Goal: Check status: Check status

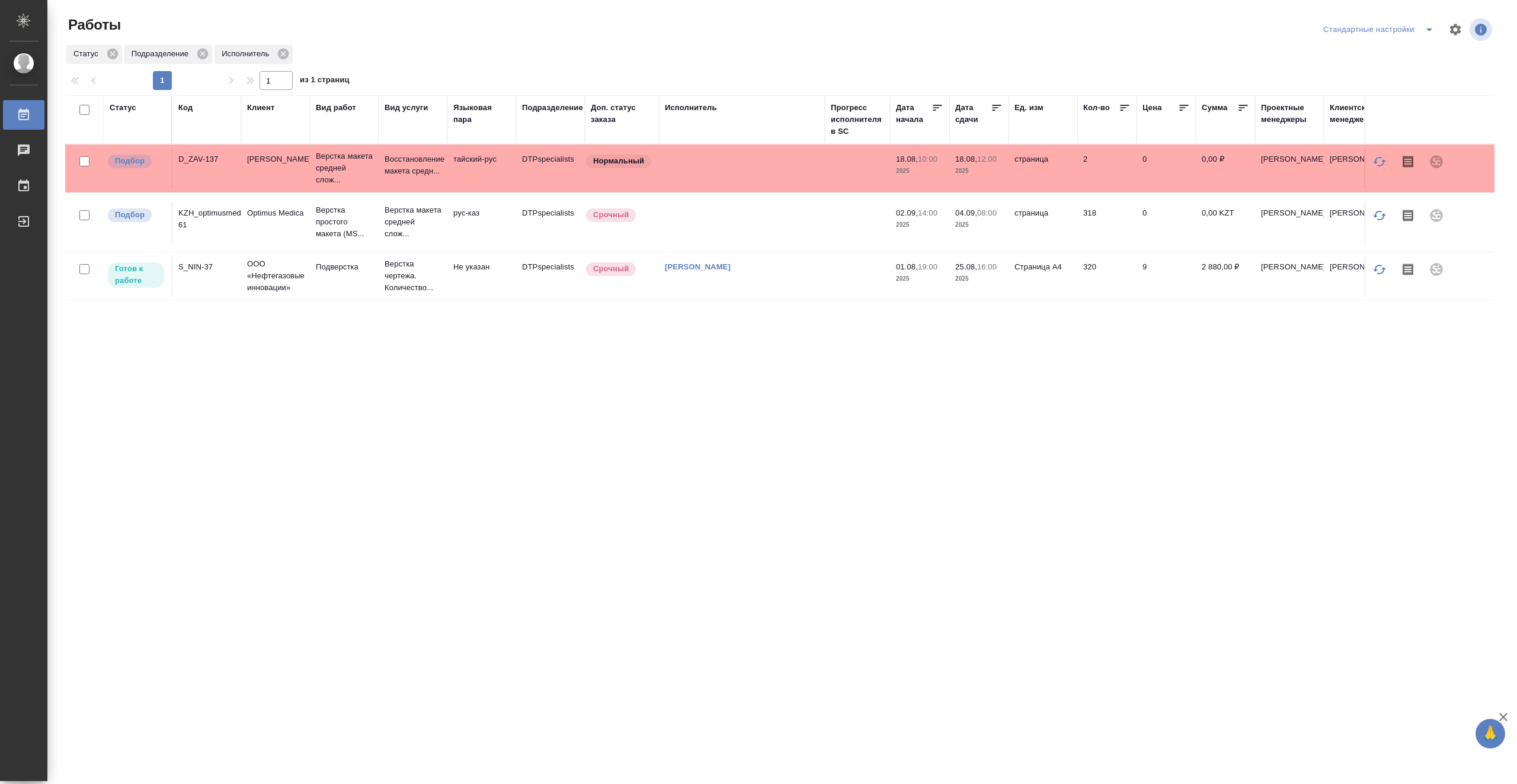
click at [851, 189] on td at bounding box center [857, 168] width 65 height 41
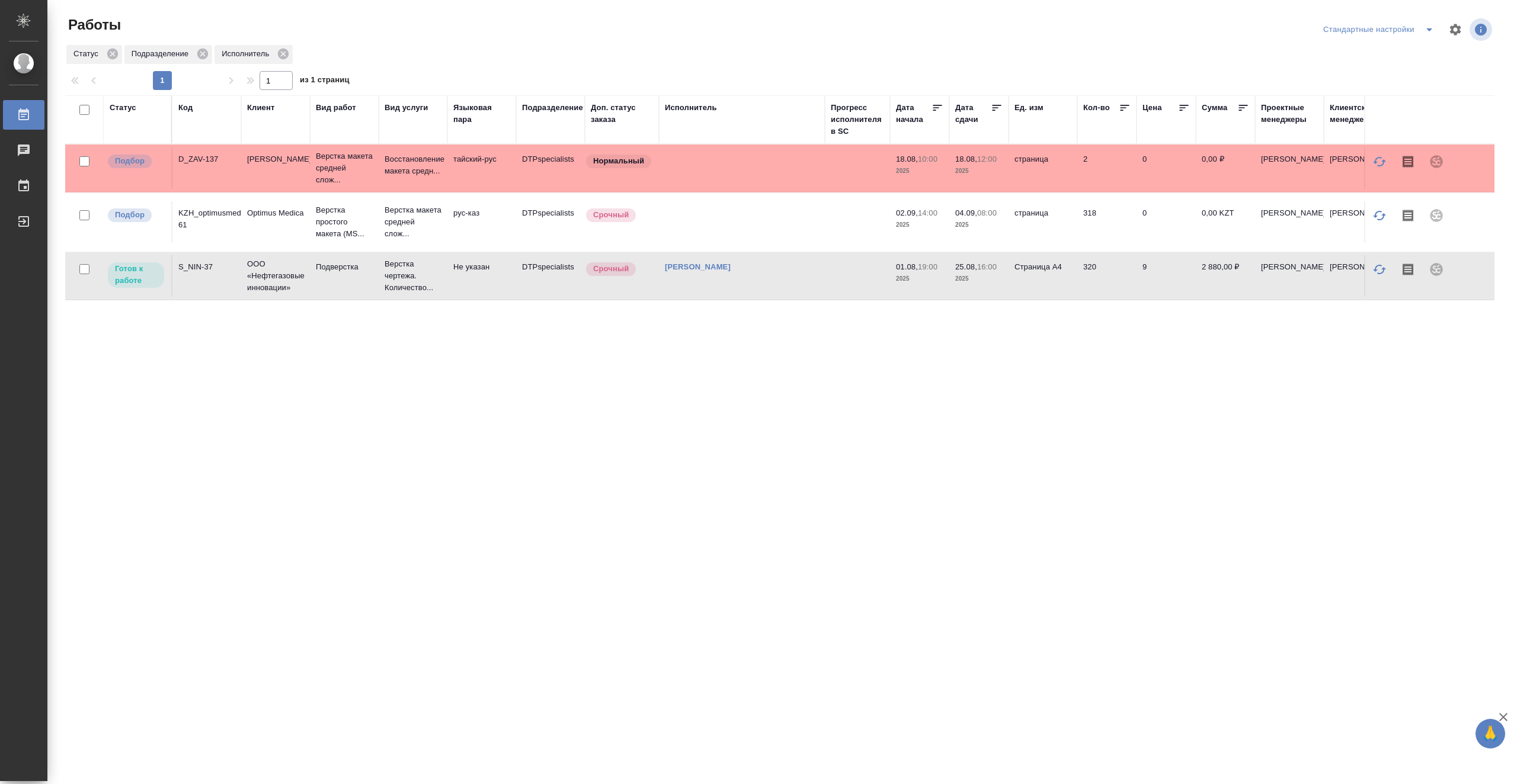
click at [851, 189] on td at bounding box center [857, 168] width 65 height 41
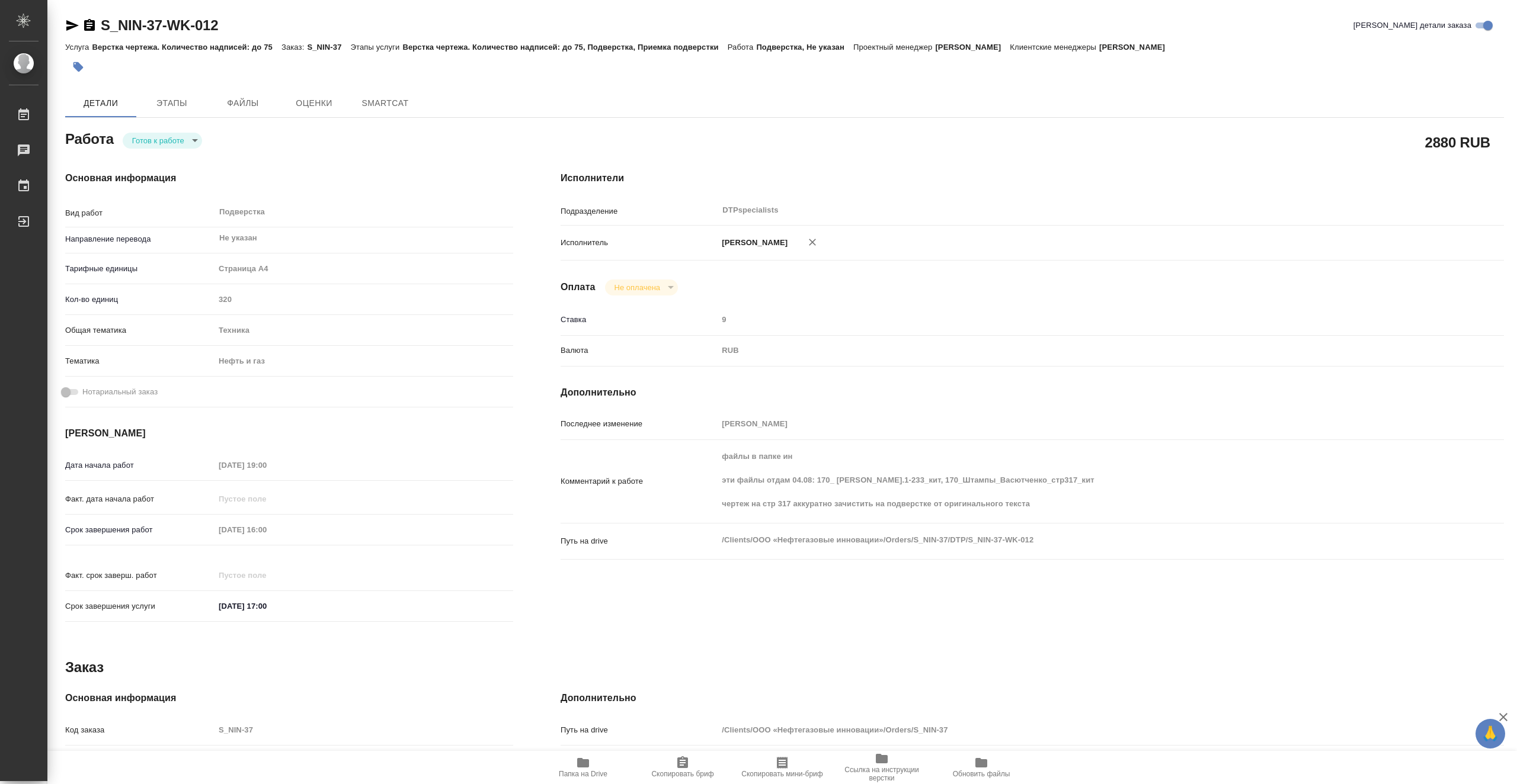
type textarea "x"
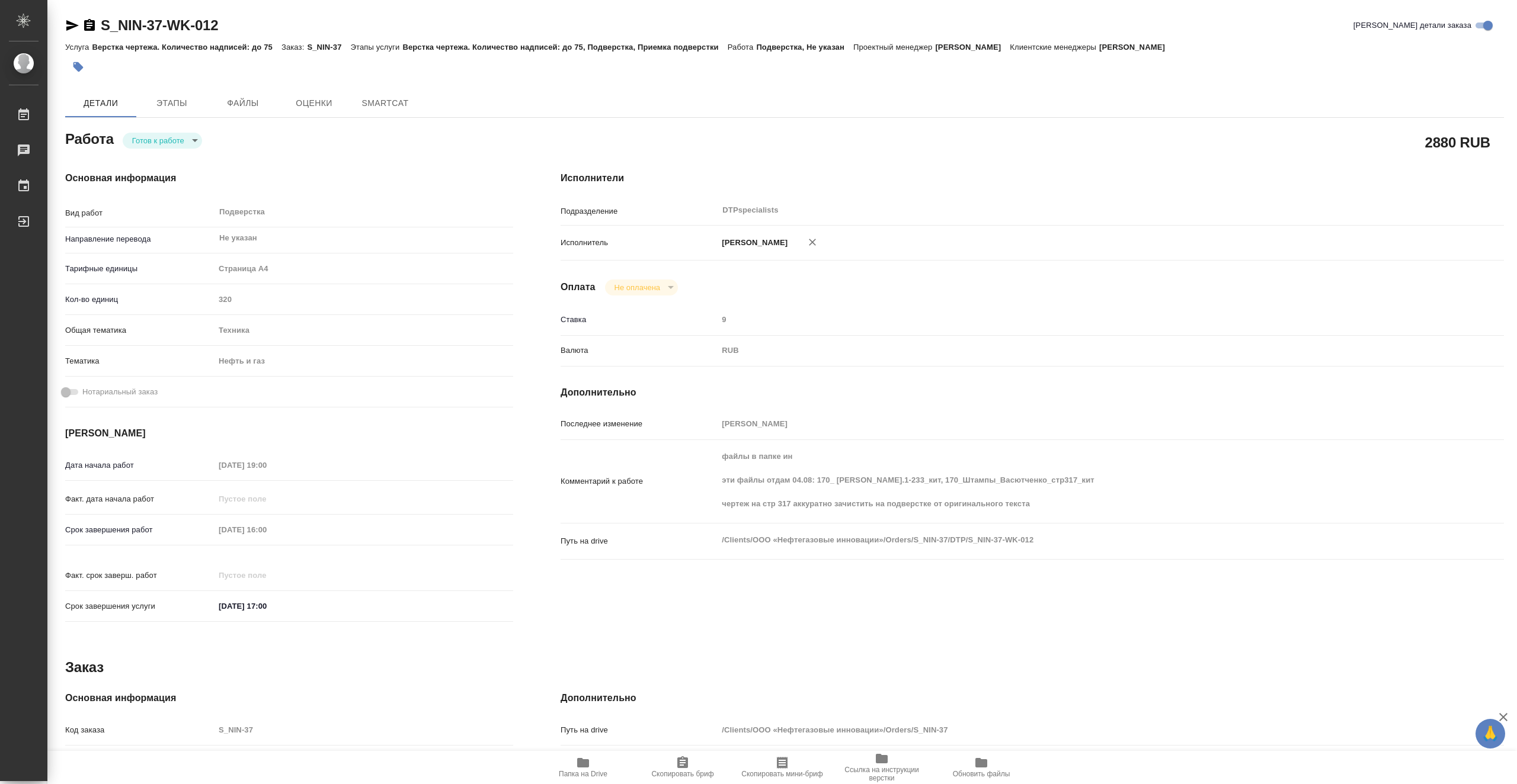
type textarea "x"
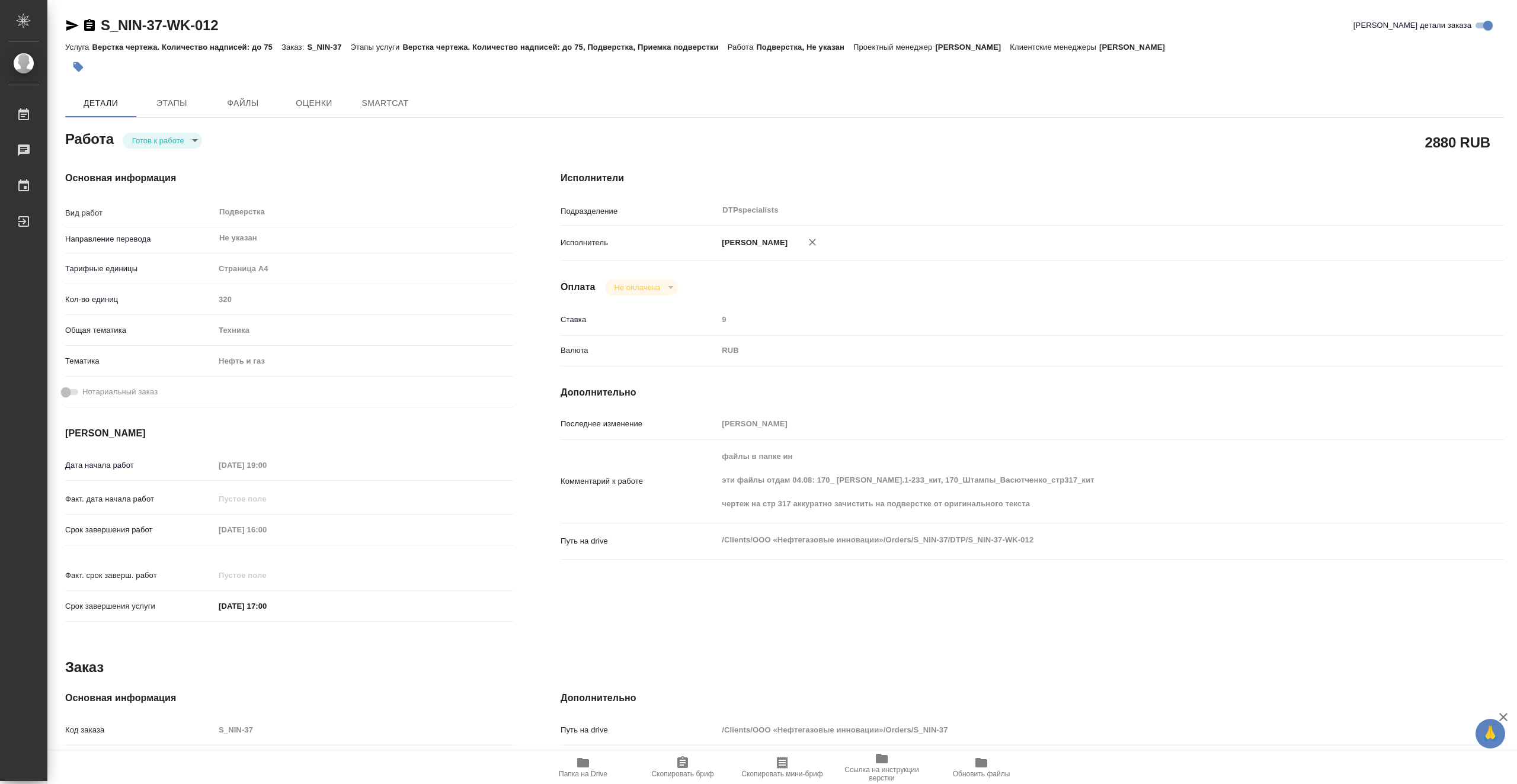
type textarea "x"
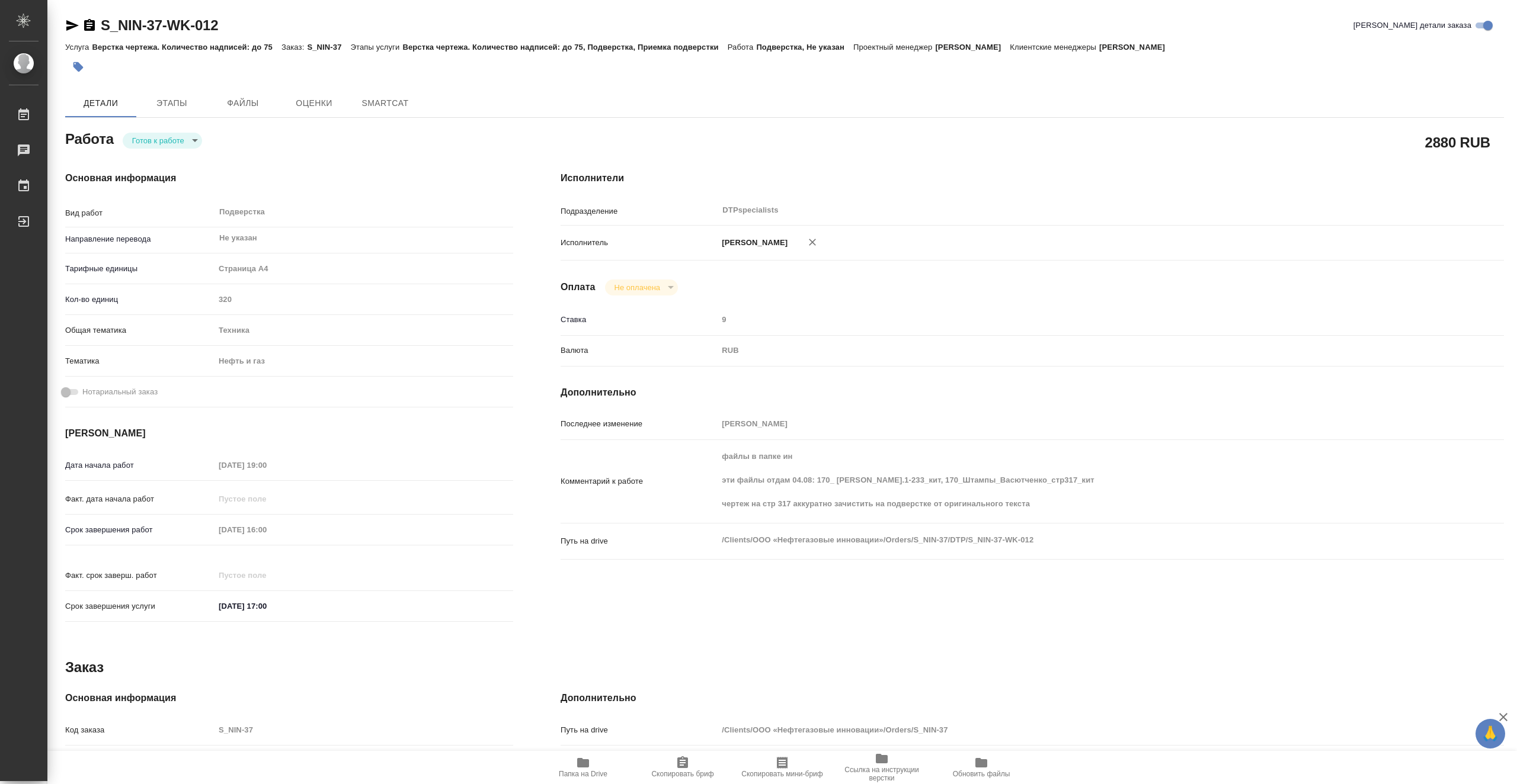
type textarea "x"
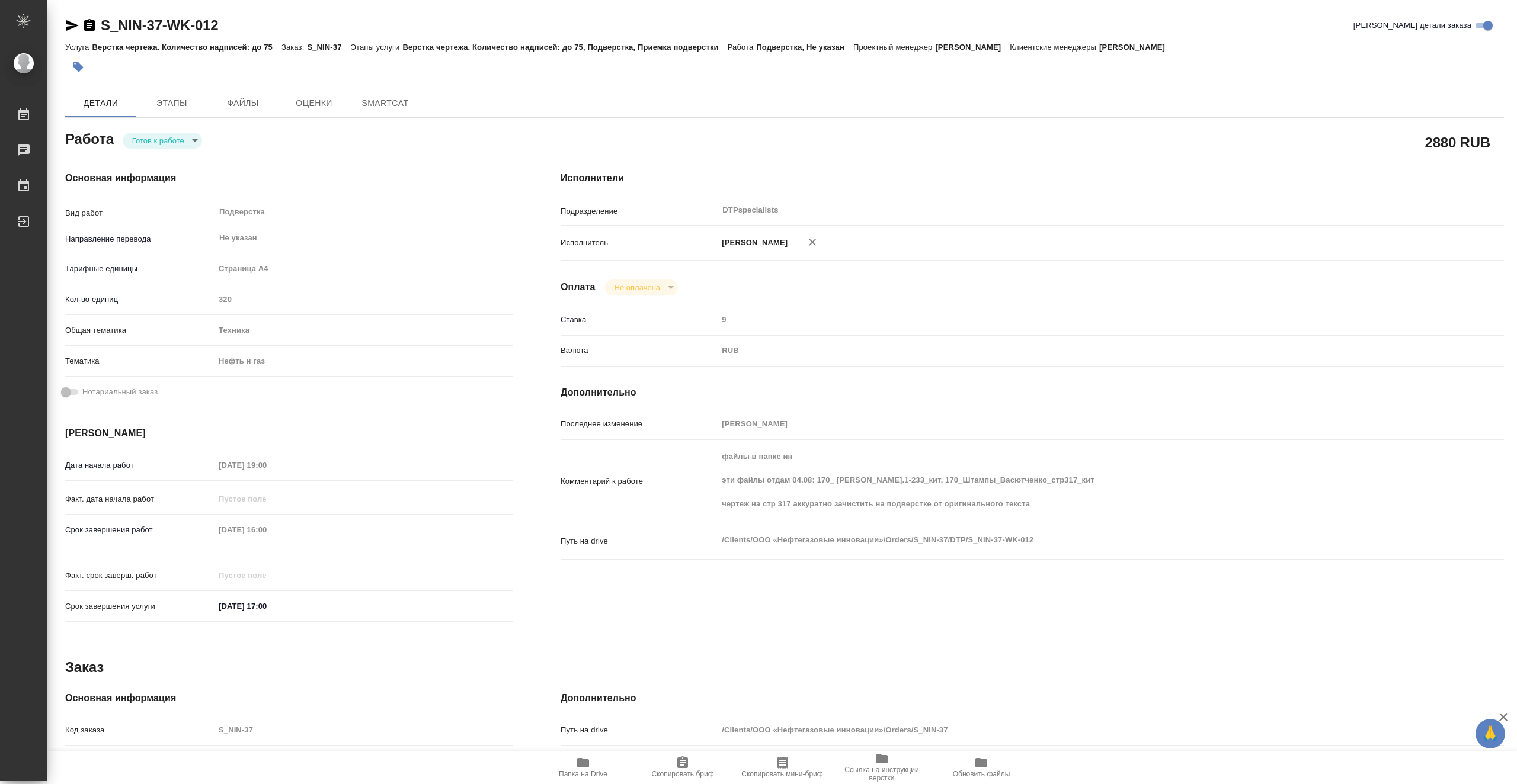
type textarea "x"
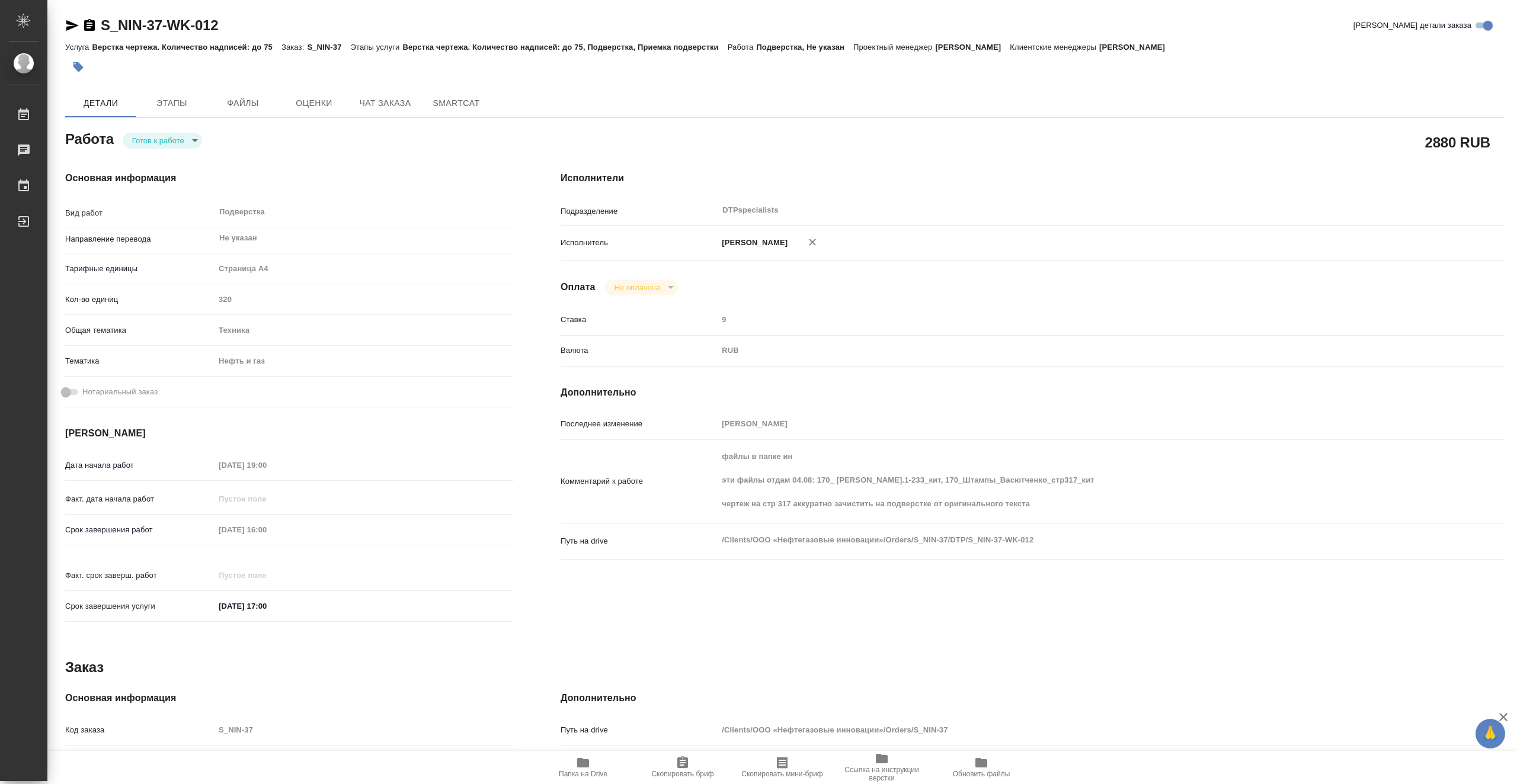
type textarea "x"
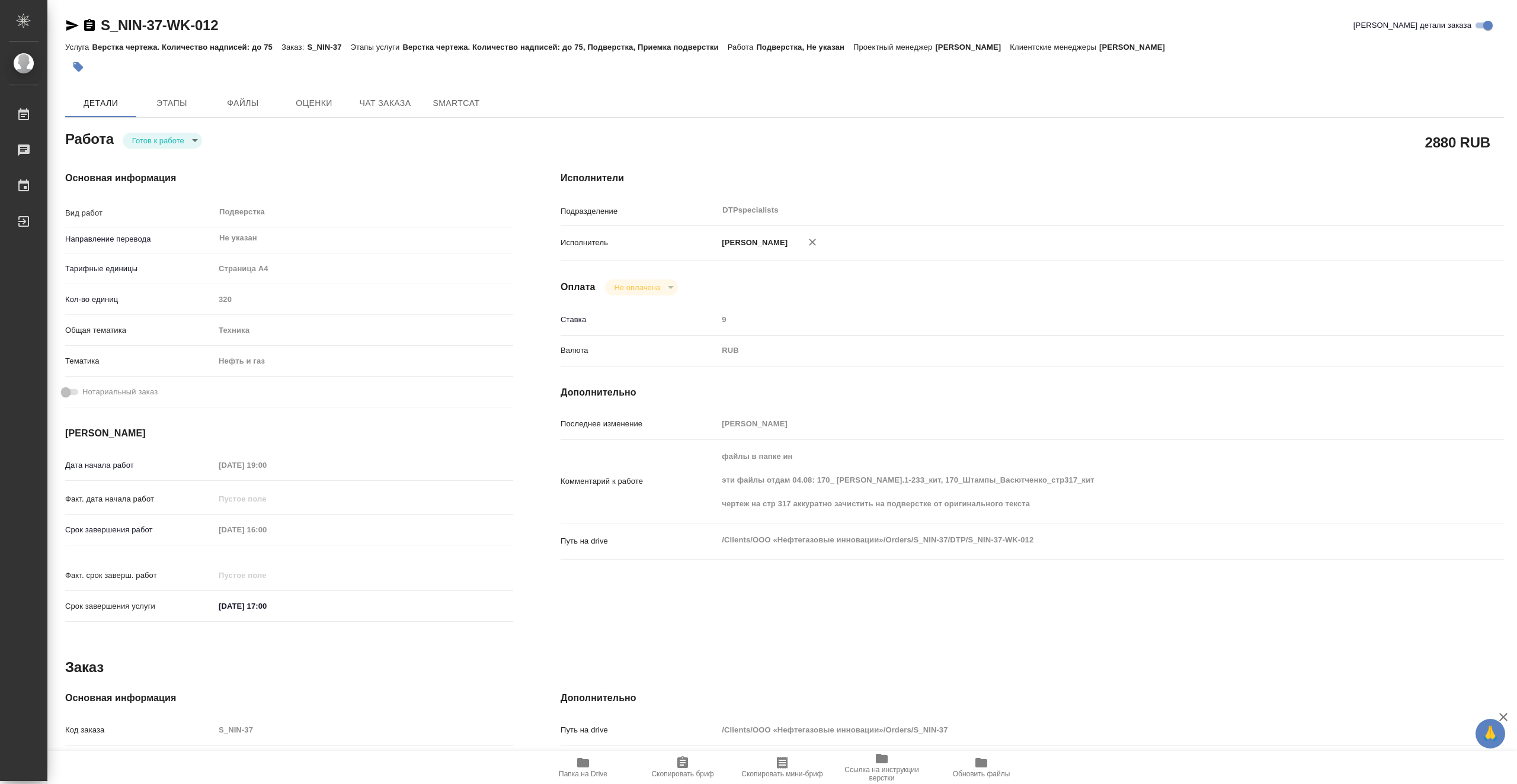
type textarea "x"
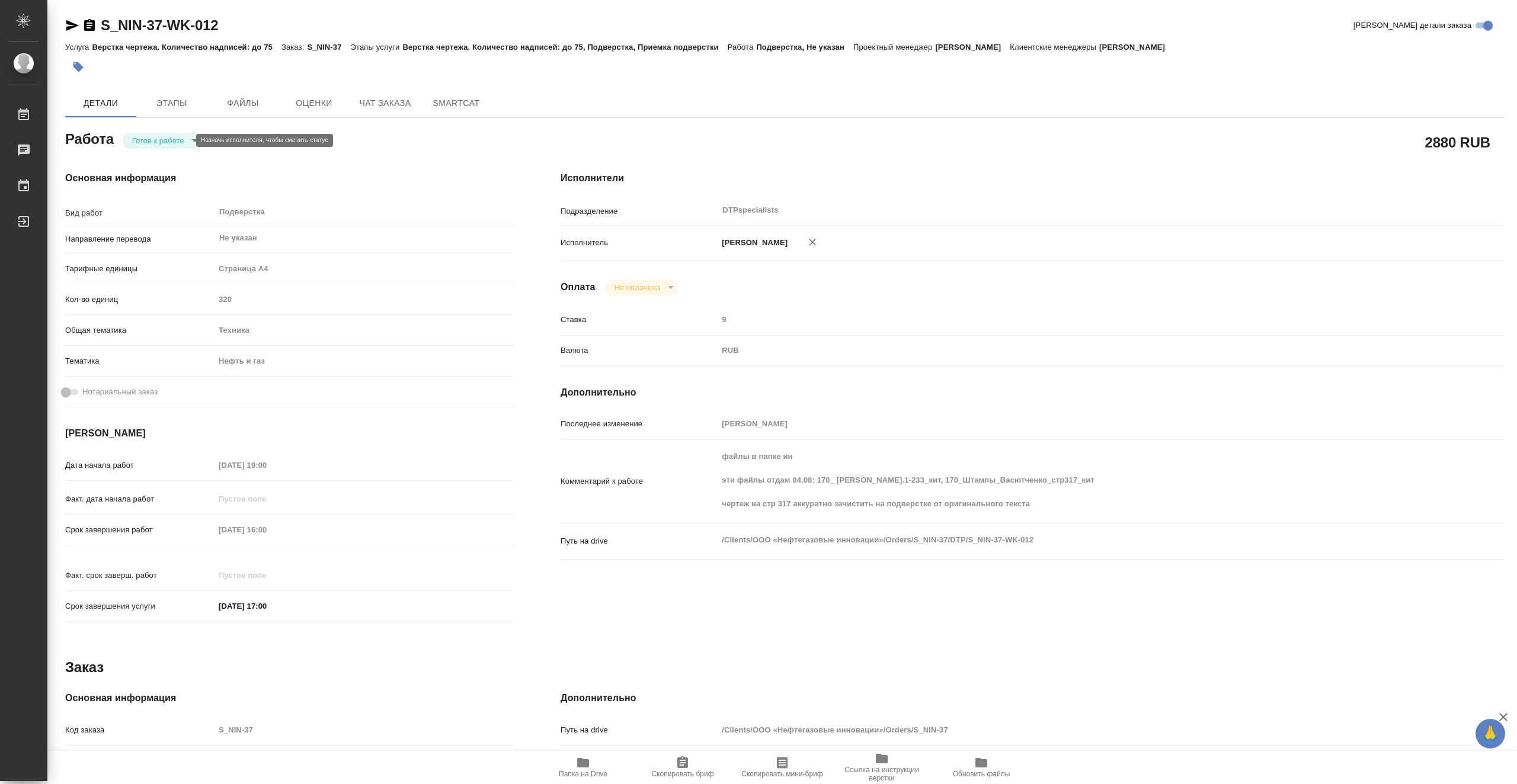
click at [157, 139] on body "🙏 .cls-1 fill:#fff; AWATERA Vasiutchenko Aleksandr Работы 0 Чаты График Выйти S…" at bounding box center [758, 392] width 1517 height 784
click at [181, 141] on li "В работе" at bounding box center [162, 140] width 79 height 20
type textarea "x"
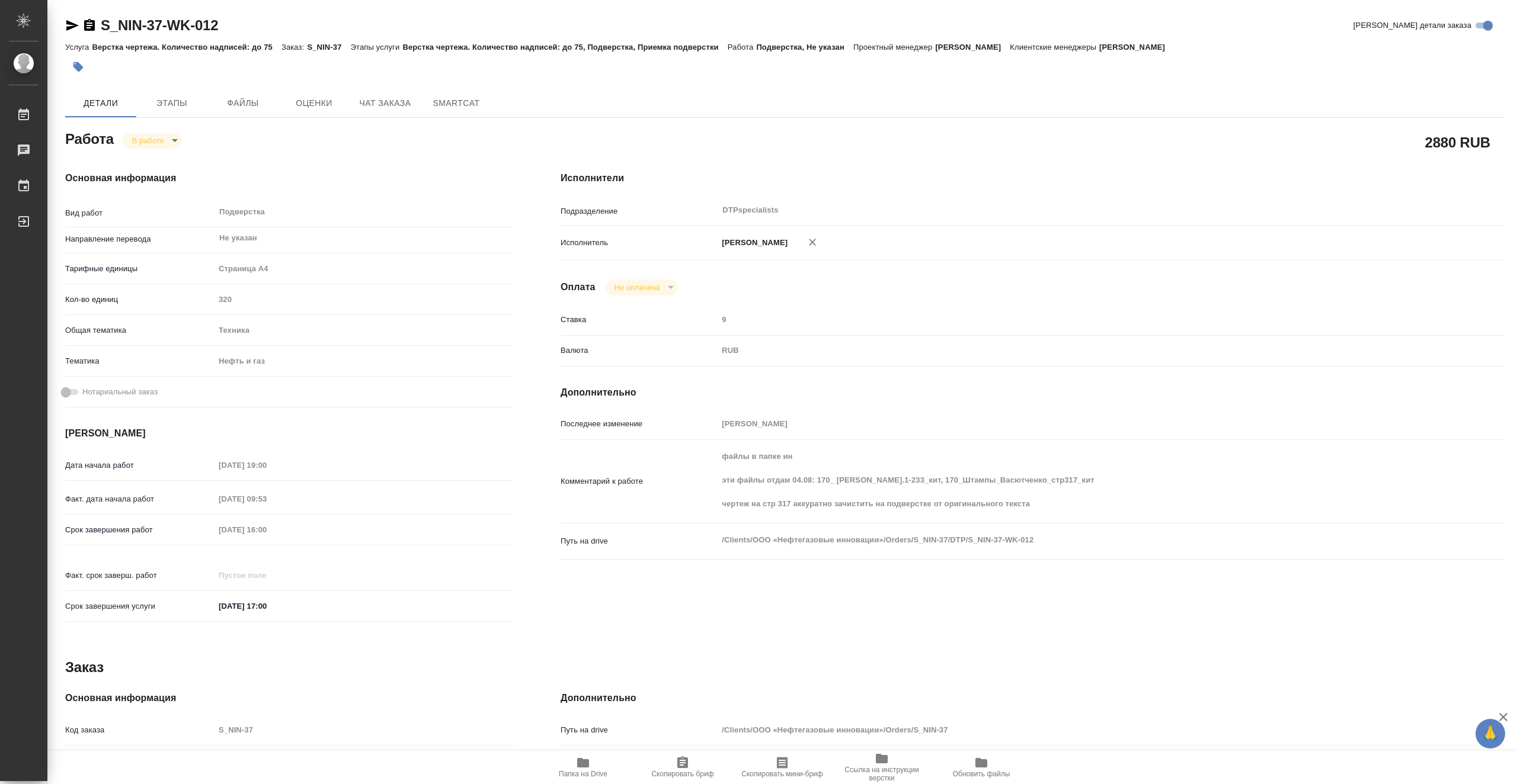
type textarea "x"
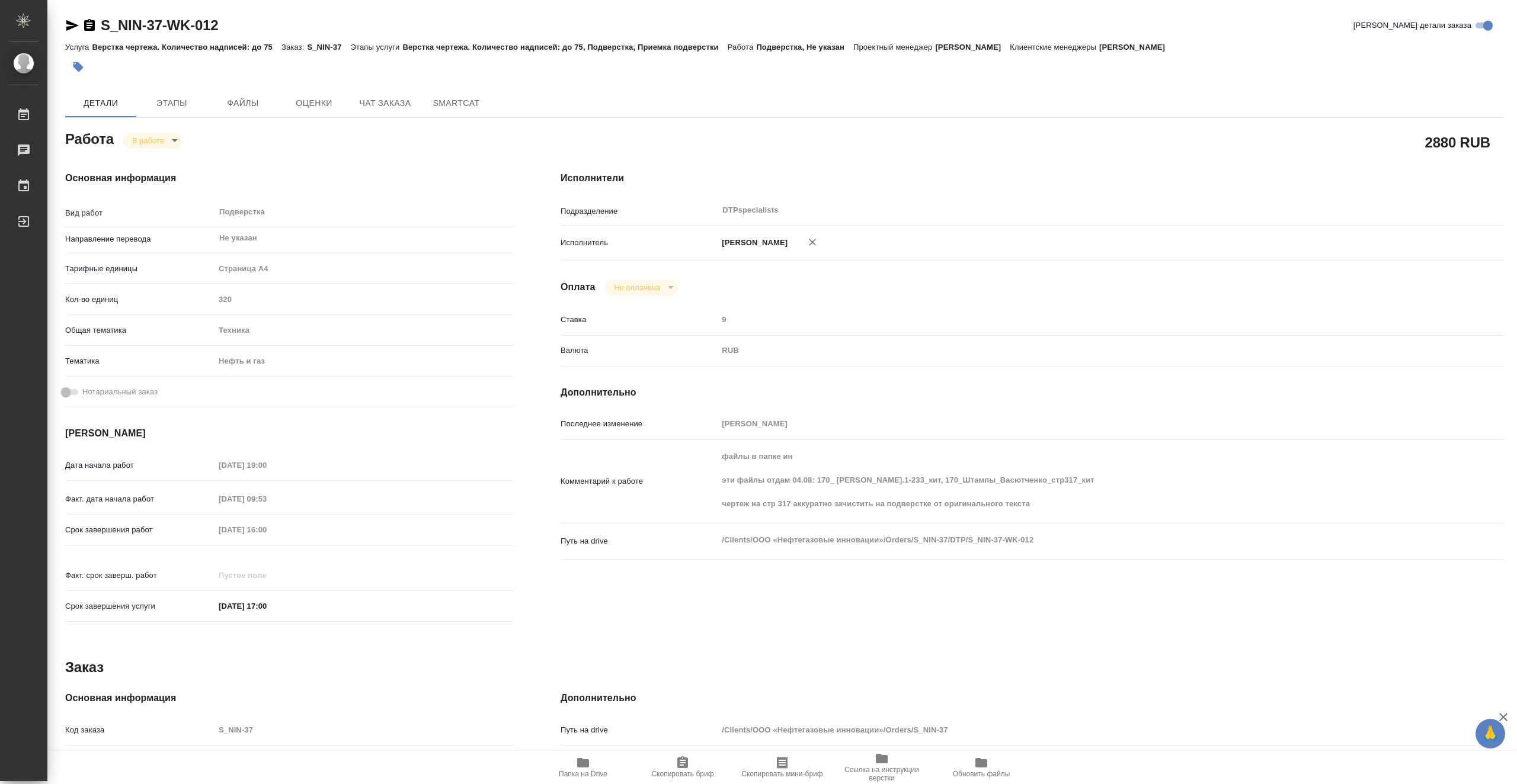
type textarea "x"
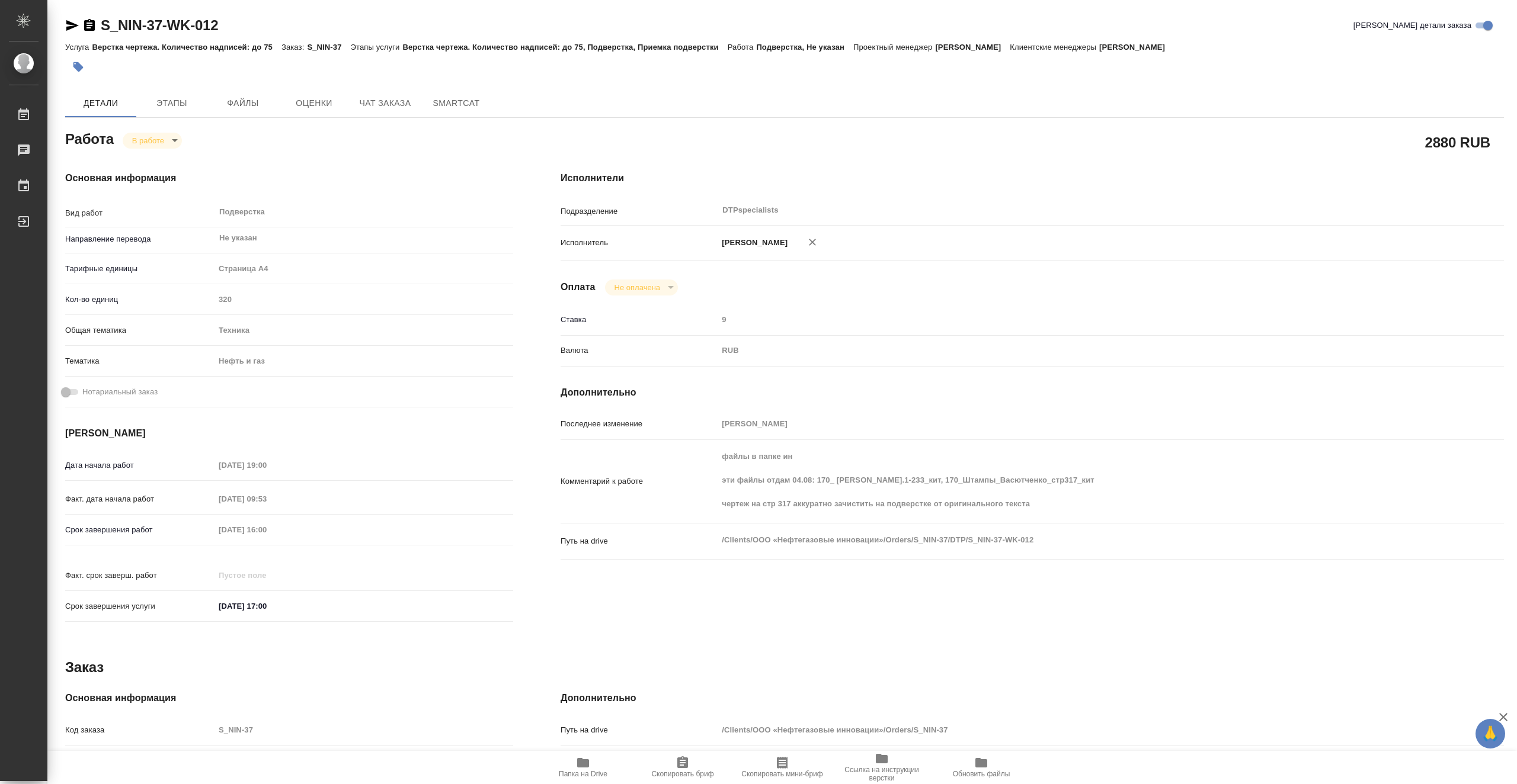
type textarea "x"
